Goal: Information Seeking & Learning: Check status

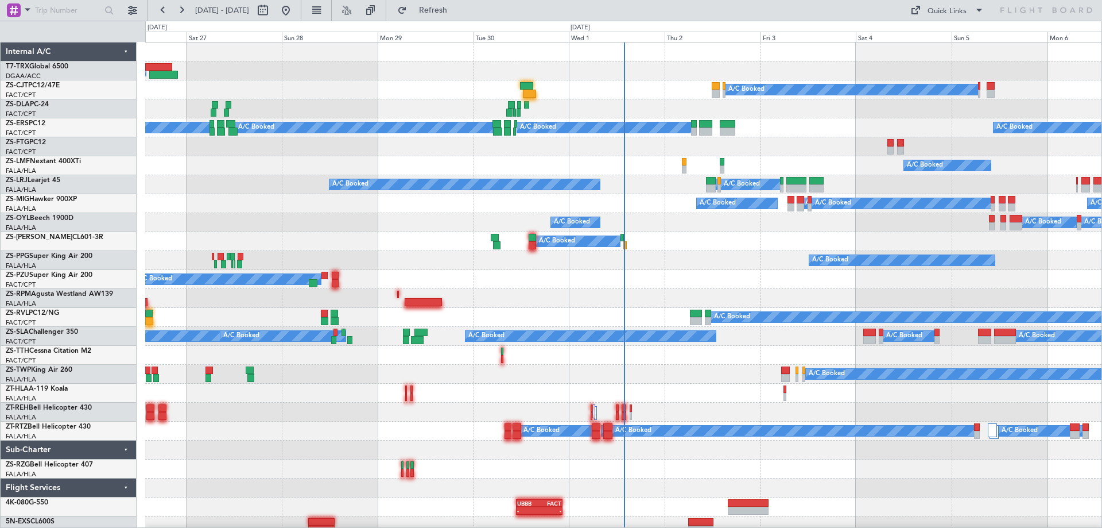
click at [624, 38] on div "Wed 1" at bounding box center [617, 37] width 96 height 10
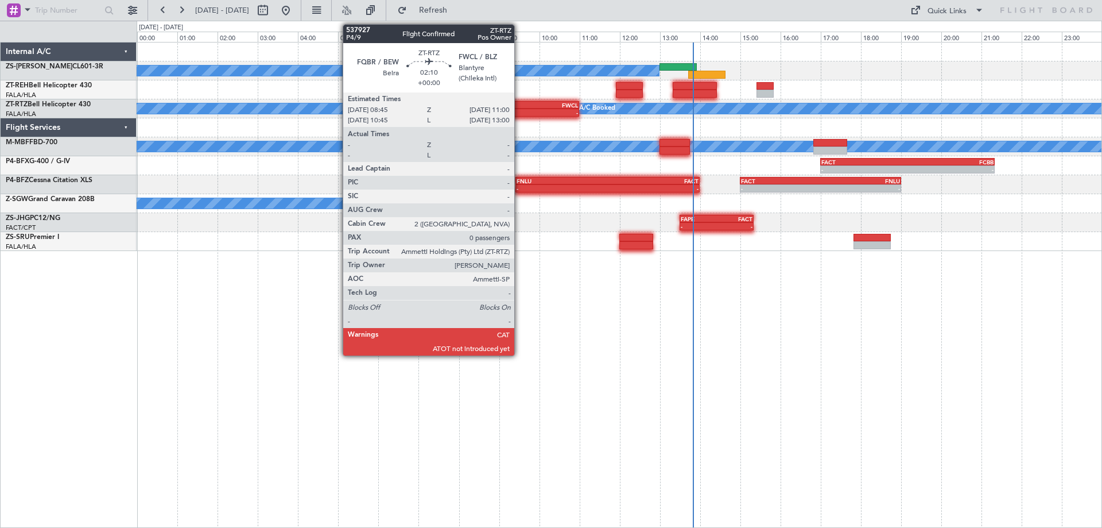
click at [519, 105] on div "FQBR" at bounding box center [512, 105] width 44 height 7
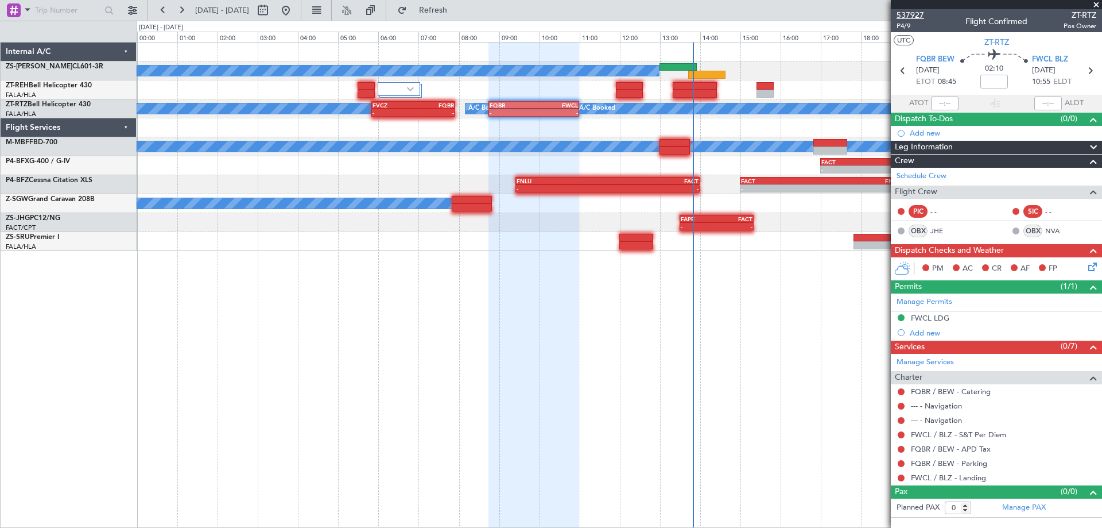
click at [916, 16] on span "537927" at bounding box center [911, 15] width 28 height 12
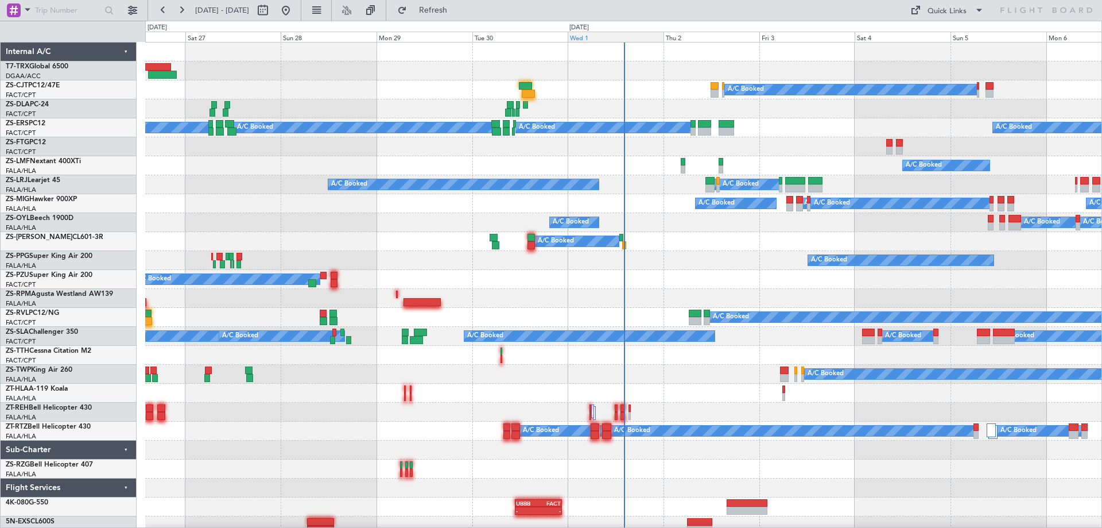
click at [588, 36] on div "Wed 1" at bounding box center [616, 37] width 96 height 10
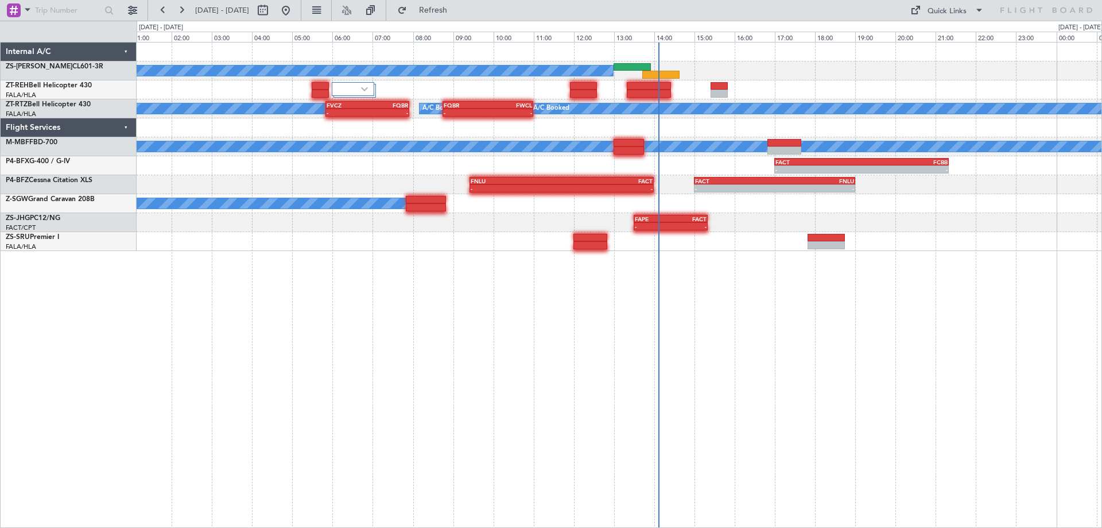
click at [871, 96] on div at bounding box center [619, 89] width 965 height 19
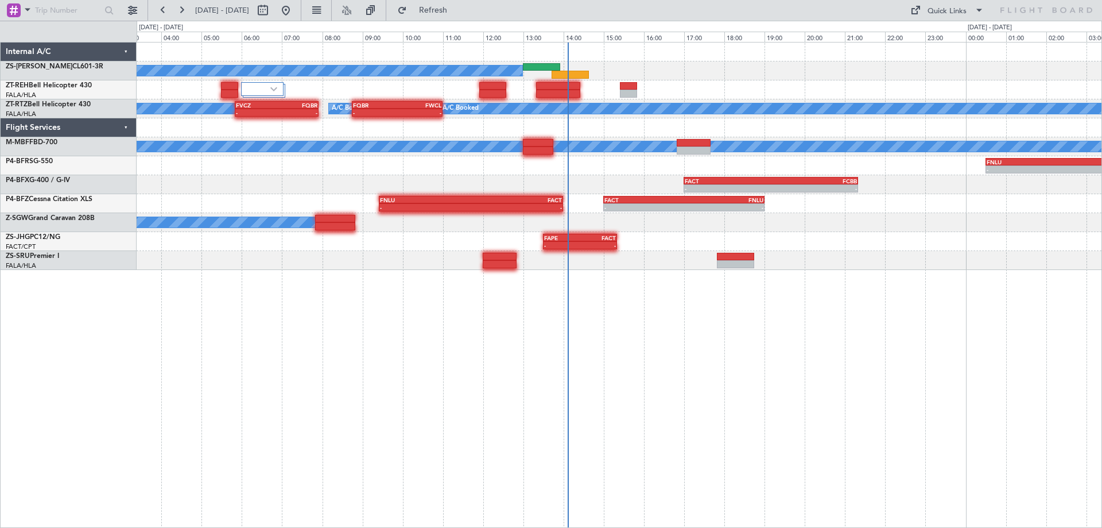
click at [370, 175] on div "A/C Booked A/C Booked A/C Booked A/C Booked A/C Booked A/C Booked A/C Booked A/…" at bounding box center [619, 155] width 965 height 227
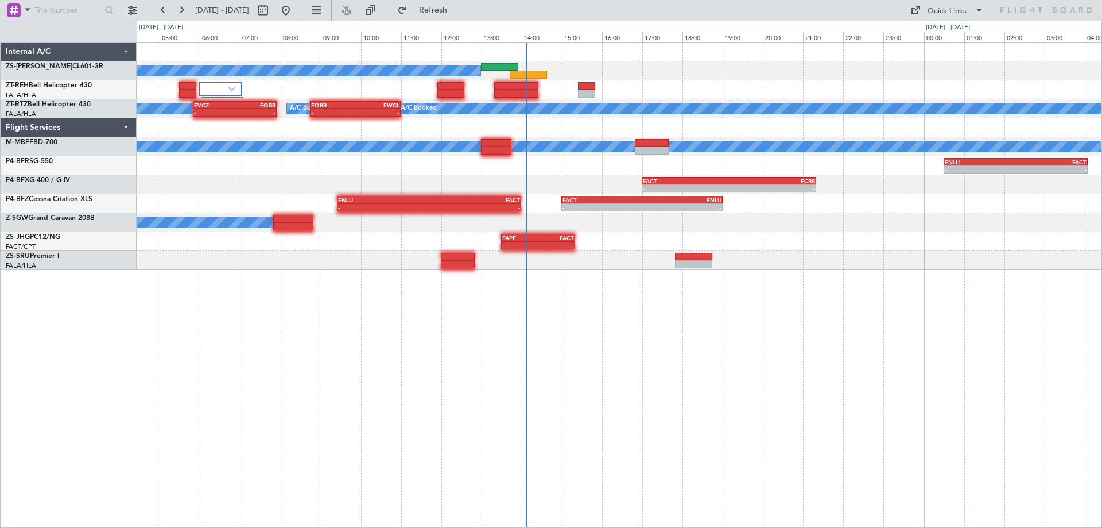
click at [1018, 265] on div at bounding box center [619, 260] width 965 height 19
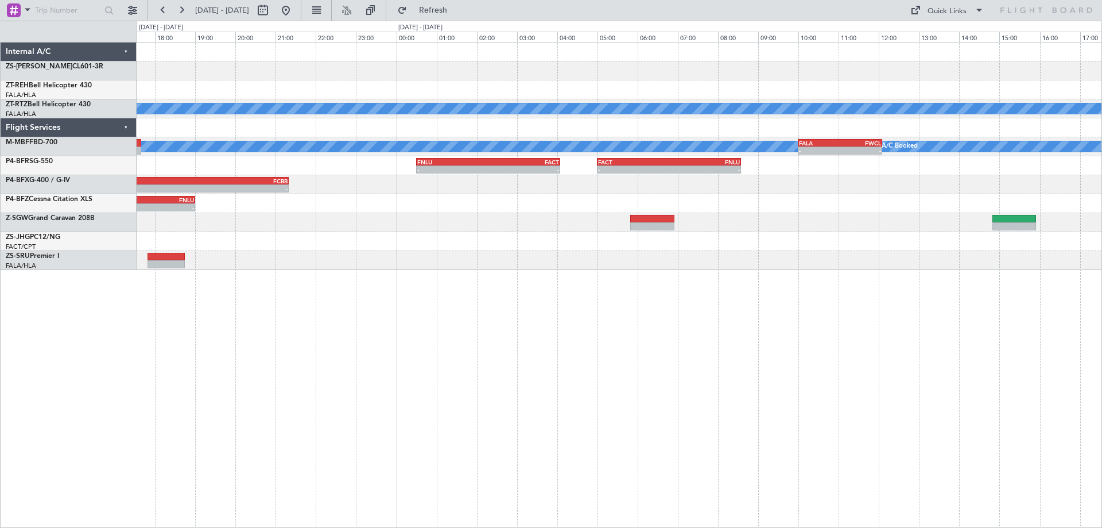
click at [344, 395] on div "A/C Booked A/C Booked A/C Booked A/C Booked A/C Booked A/C Booked A/C Booked A/…" at bounding box center [619, 285] width 965 height 486
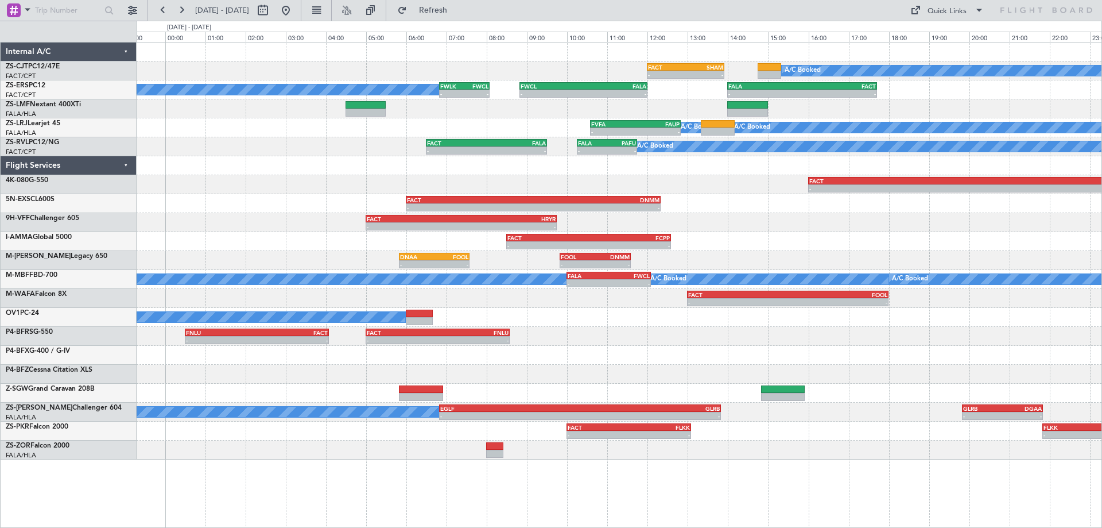
click at [839, 289] on div "A/C Booked - - FACT 12:00 Z [DEMOGRAPHIC_DATA]:55 Z A/C Booked A/C Booked - - F…" at bounding box center [619, 250] width 965 height 417
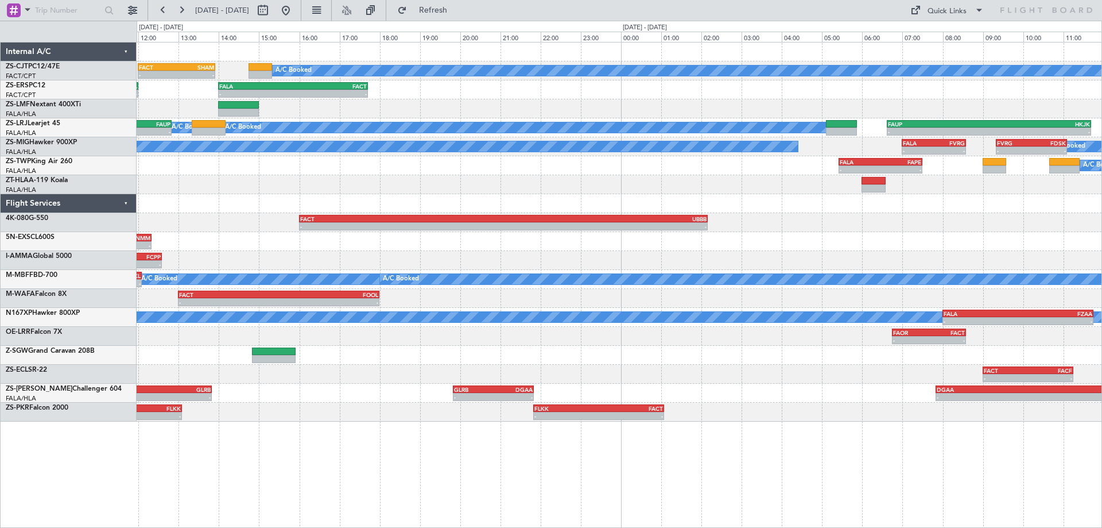
click at [692, 288] on div "A/C Booked - - FACT 12:00 Z [DEMOGRAPHIC_DATA]:55 Z - - FWCL 08:50 Z FALA 12:00…" at bounding box center [619, 231] width 965 height 379
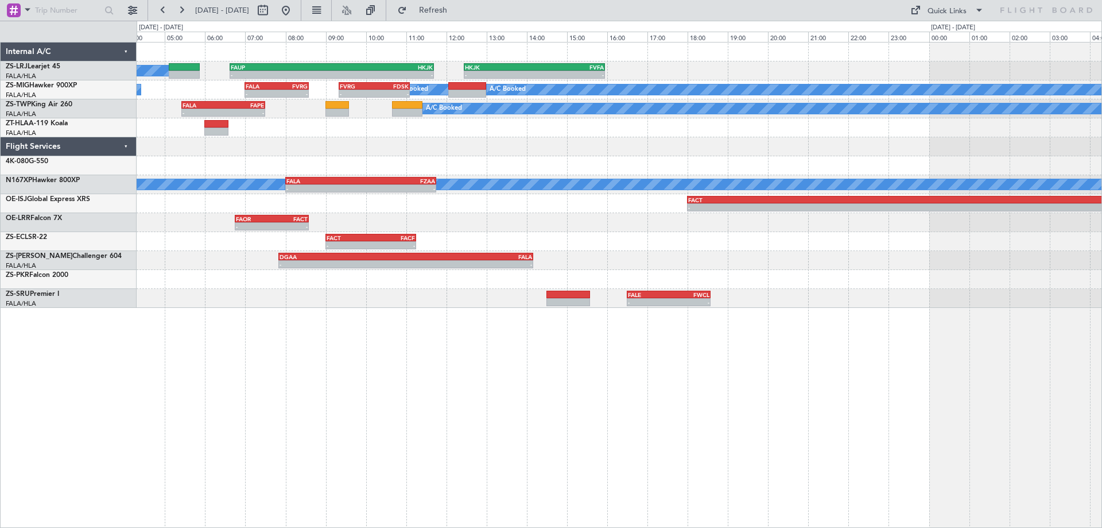
click at [567, 160] on div "A/C Booked A/C Booked A/C Booked - - FAUP 06:37 Z HKJK 11:42 Z - - HKJK 12:27 Z…" at bounding box center [619, 174] width 965 height 265
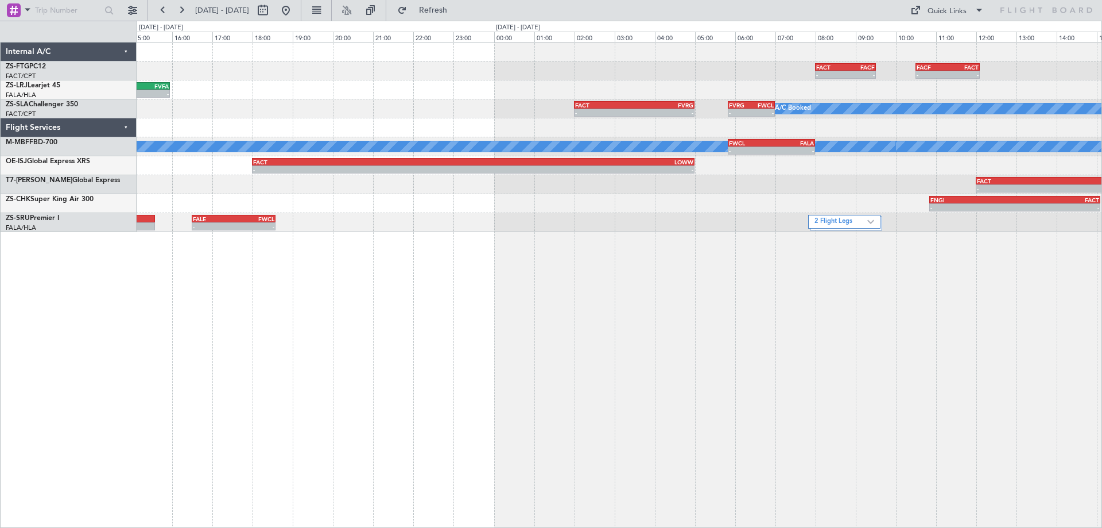
click at [526, 340] on div "- - FACT 08:00 Z FACF 09:30 Z - - FACF 10:30 Z FACT 12:05 Z - - HKJK 12:27 Z FV…" at bounding box center [619, 285] width 965 height 486
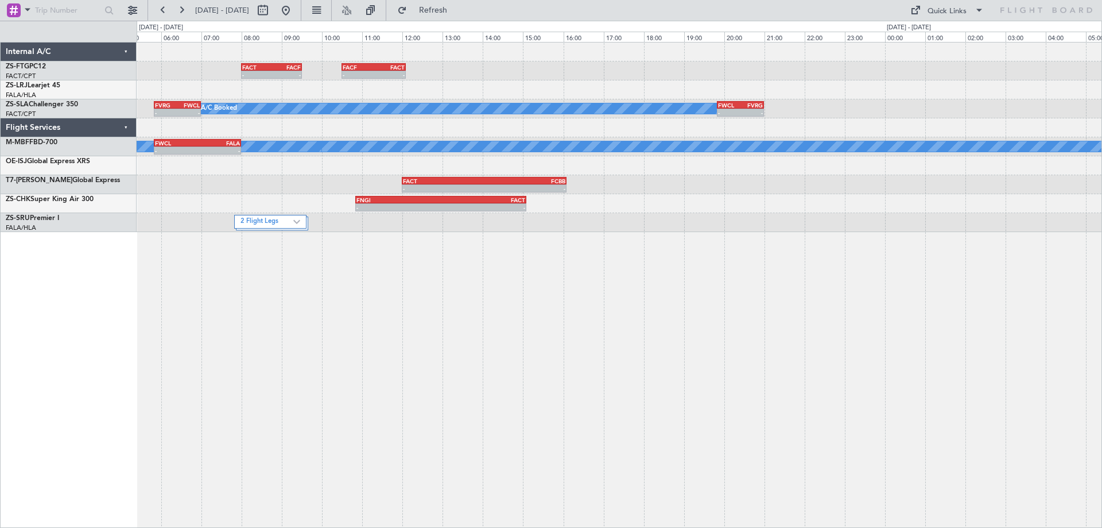
click at [302, 368] on div "- - FACT 08:00 Z FACF 09:30 Z - - FACF 10:30 Z FACT 12:05 Z FVRG 05:50 Z FWCL 0…" at bounding box center [619, 285] width 965 height 486
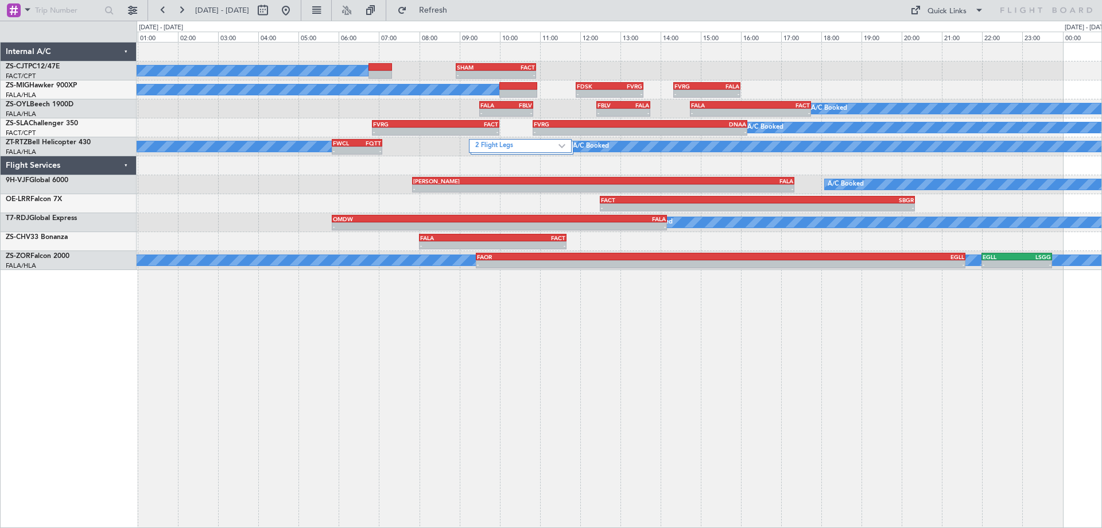
click at [637, 413] on div "A/C Booked - - SHAM 08:55 Z FACT 10:55 Z A/C Booked A/C Booked - - FDSK 11:54 Z…" at bounding box center [619, 285] width 965 height 486
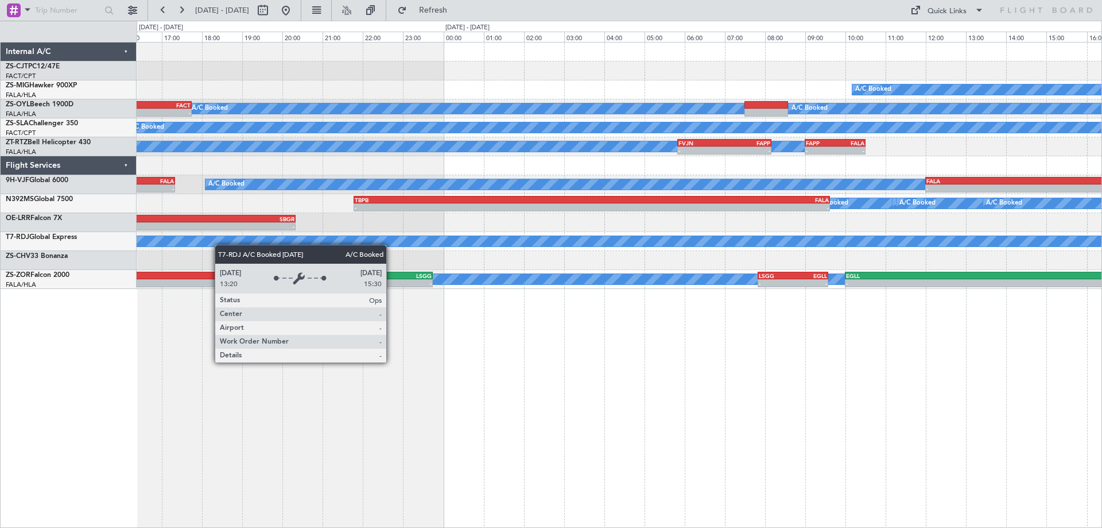
click at [158, 248] on div "- - SHAM 08:55 Z FACT 10:55 Z A/C Booked - - FDSK 11:54 Z FVRG 13:35 Z - - FVRG…" at bounding box center [619, 165] width 965 height 246
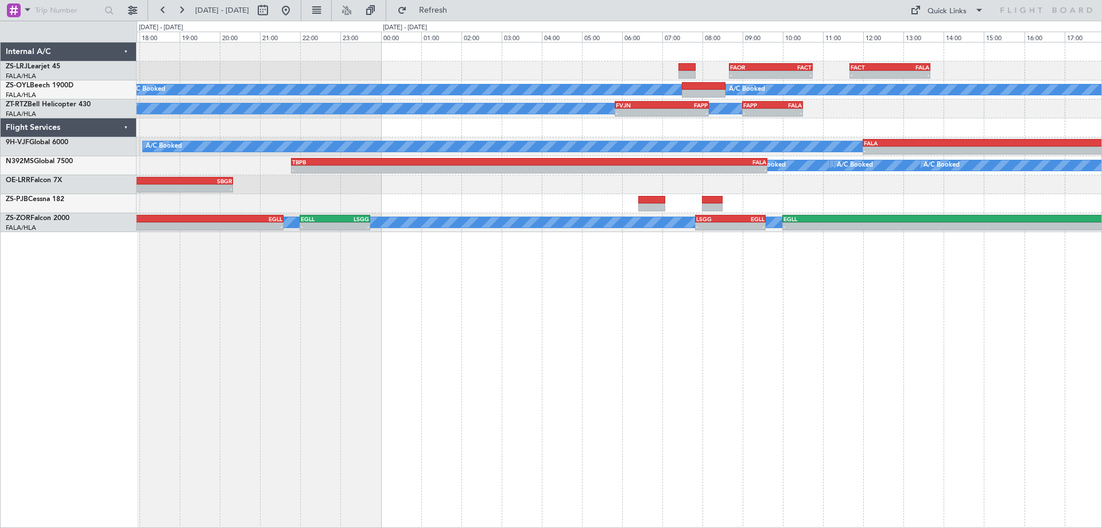
click at [408, 395] on div "- - FAOR 08:40 Z FACT 10:45 Z - - FACT 11:40 Z FALA 13:40 Z A/C Booked A/C Book…" at bounding box center [619, 285] width 965 height 486
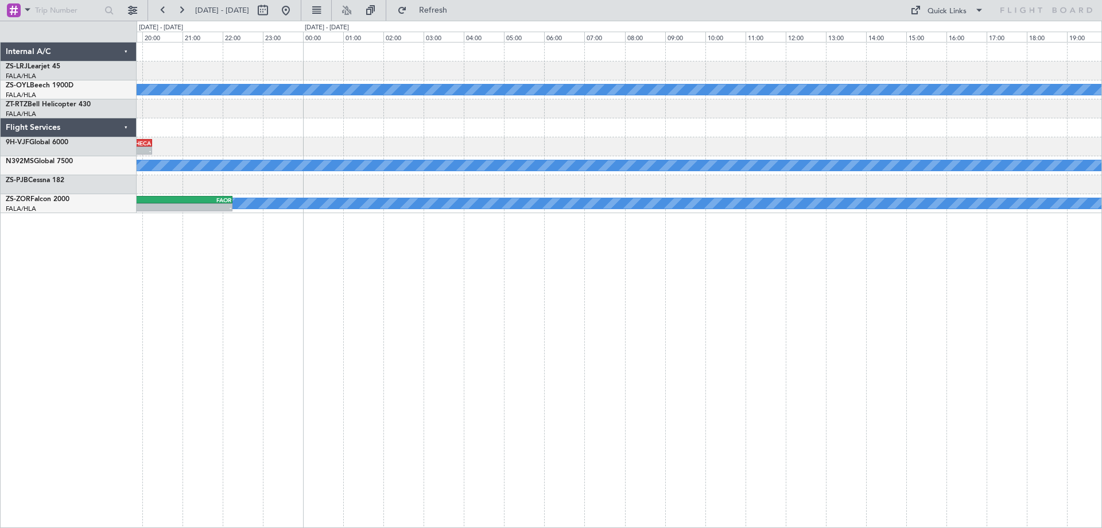
click at [199, 397] on div "A/C Booked A/C Booked A/C Booked A/C Booked A/C Booked A/C Booked - - FALA 12:0…" at bounding box center [619, 285] width 965 height 486
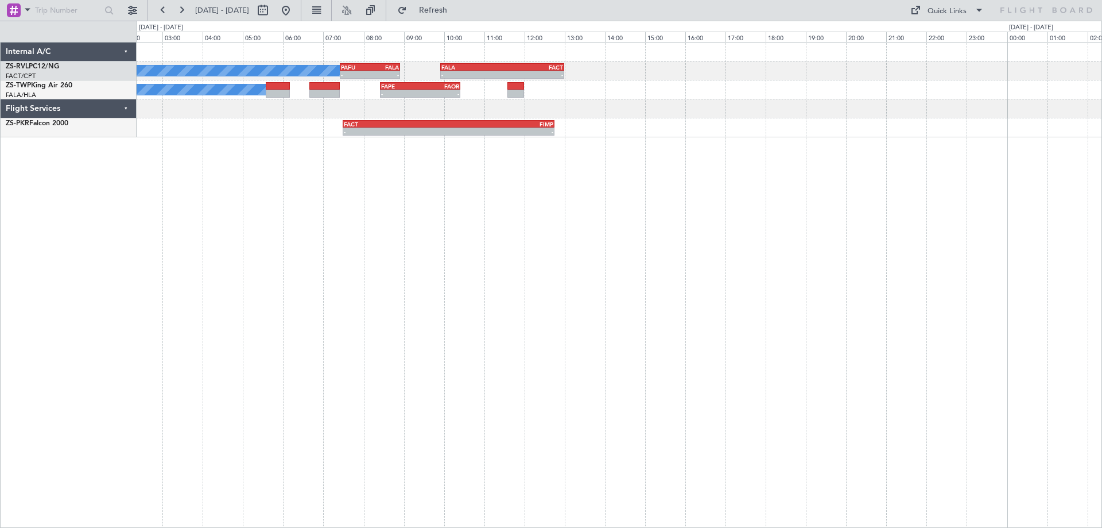
click at [160, 328] on div "- - PAFU 07:25 Z FALA 08:55 Z - - FALA 09:55 Z FACT 13:00 Z A/C Booked - - FAPE…" at bounding box center [619, 285] width 965 height 486
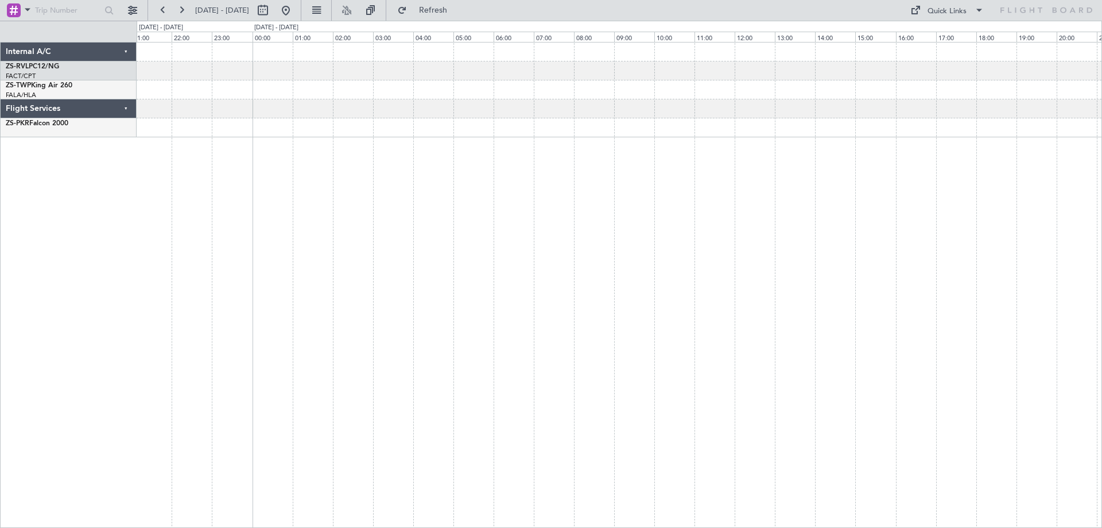
click at [457, 331] on div at bounding box center [619, 285] width 965 height 486
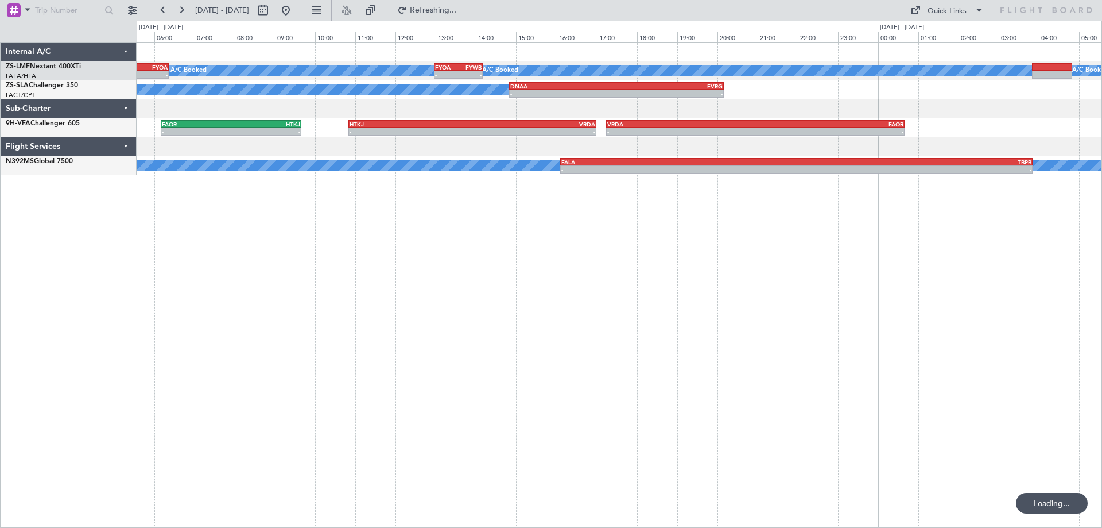
click at [590, 316] on div "A/C Booked A/C Booked A/C Booked - - FALA 04:00 Z FYOA 06:22 Z - - FYOA 12:58 Z…" at bounding box center [619, 285] width 965 height 486
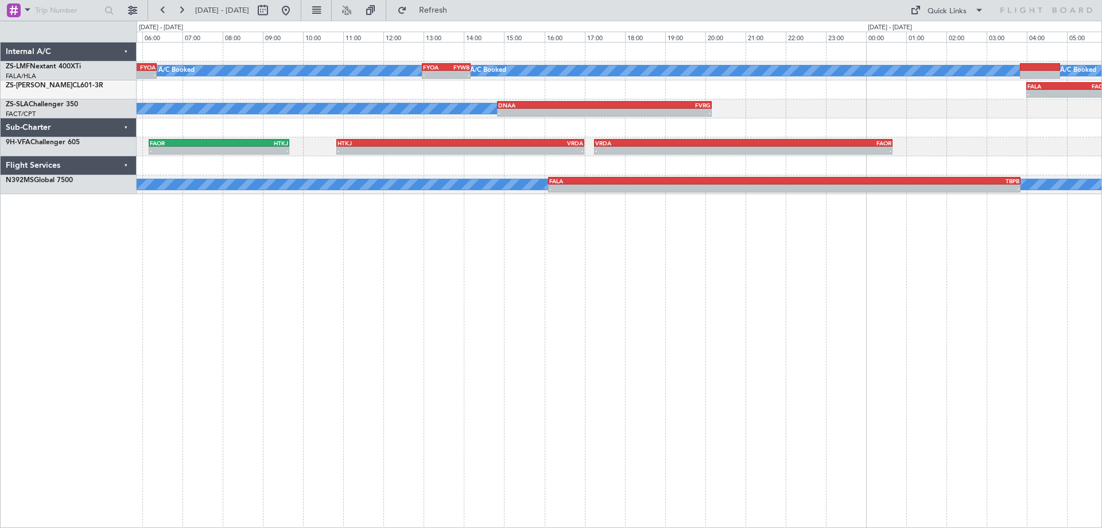
click at [767, 281] on div "A/C Booked A/C Booked A/C Booked A/C Booked A/C Booked - - FALA 04:00 Z FYOA 06…" at bounding box center [619, 285] width 965 height 486
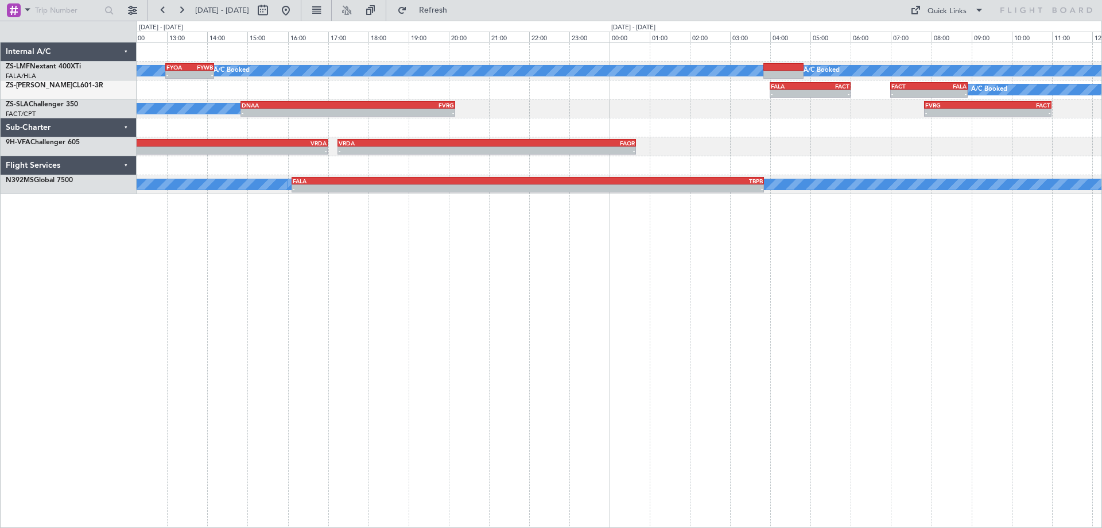
click at [331, 287] on div "A/C Booked A/C Booked A/C Booked A/C Booked A/C Booked - - FYOA 12:58 Z FYWB 14…" at bounding box center [619, 285] width 965 height 486
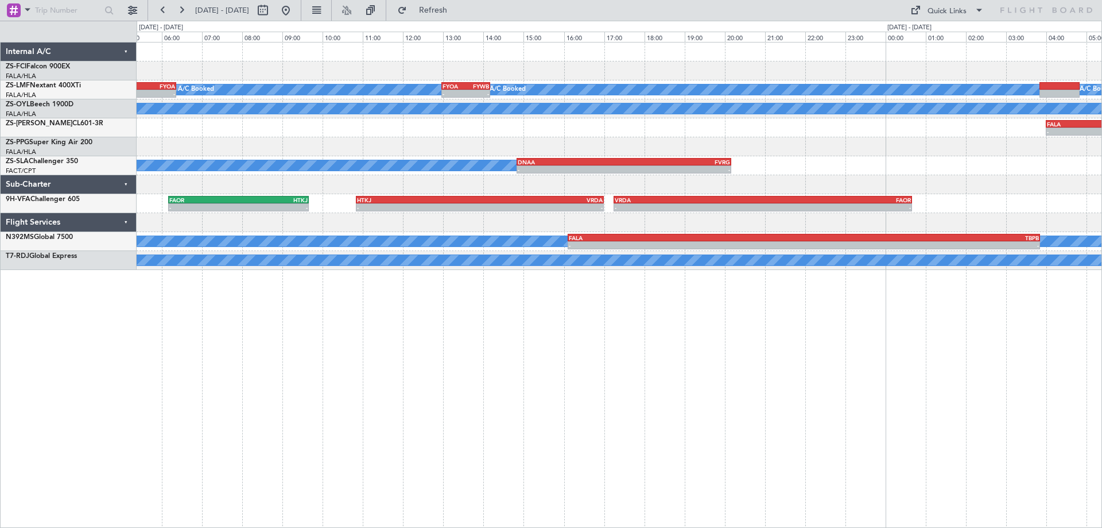
click at [906, 365] on div "FALA 09:40 Z FNLU 13:00 Z - - A/C Booked A/C Booked A/C Booked A/C Booked A/C B…" at bounding box center [619, 285] width 965 height 486
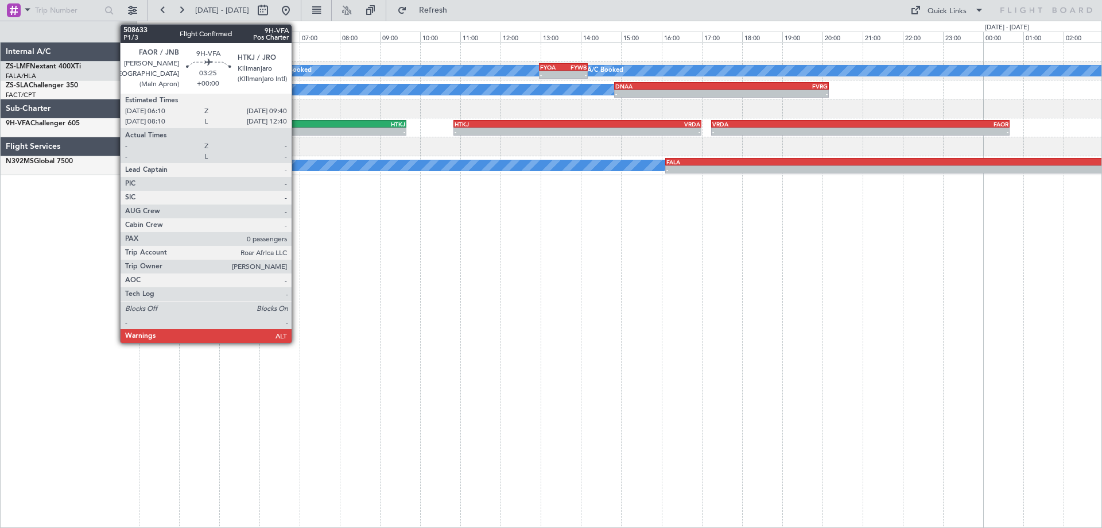
click at [297, 125] on div "FAOR" at bounding box center [301, 124] width 69 height 7
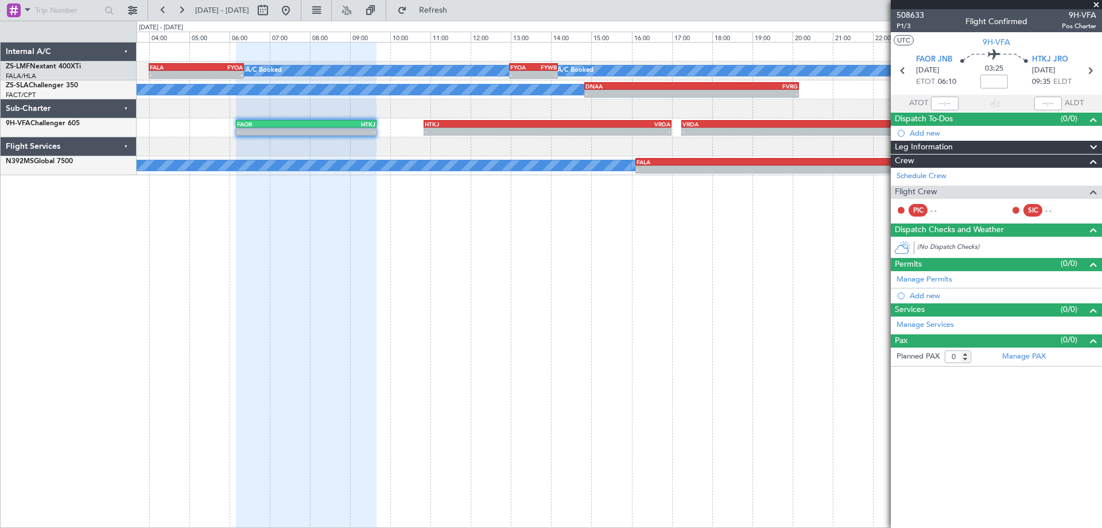
click at [715, 346] on div "A/C Booked A/C Booked A/C Booked - - FALA 04:00 Z FYOA 06:22 Z - - FYOA 12:58 Z…" at bounding box center [619, 285] width 965 height 486
